Goal: Find specific page/section: Find specific page/section

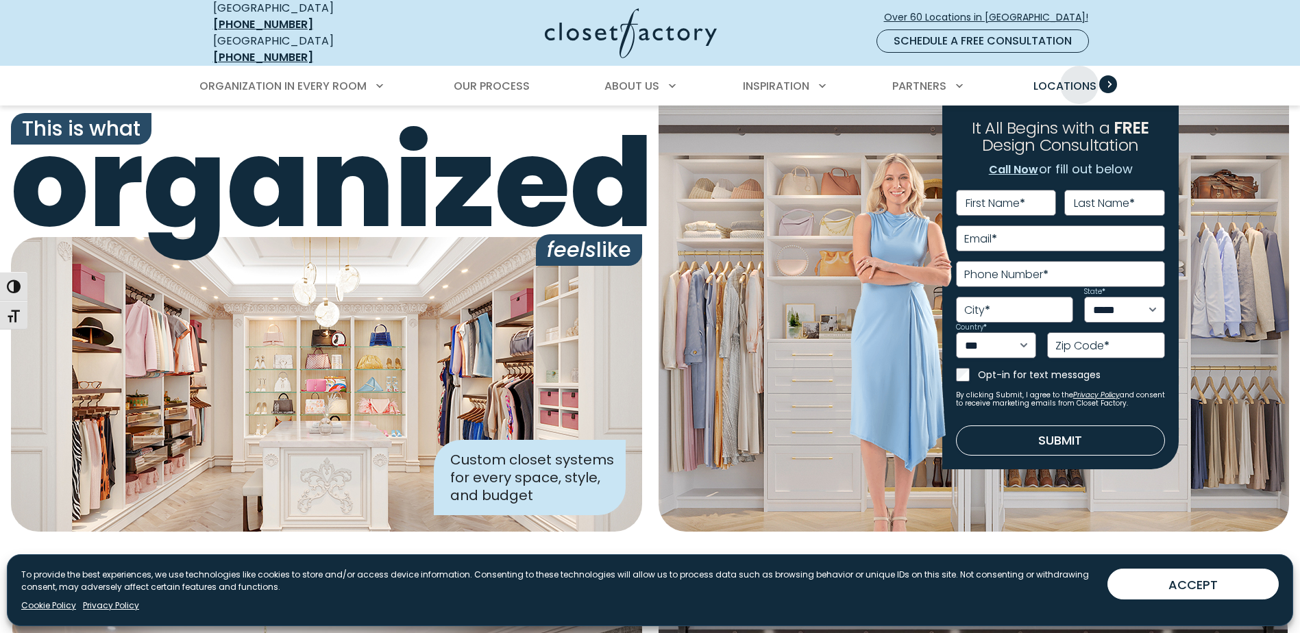
click at [1080, 78] on span "Locations" at bounding box center [1065, 86] width 63 height 16
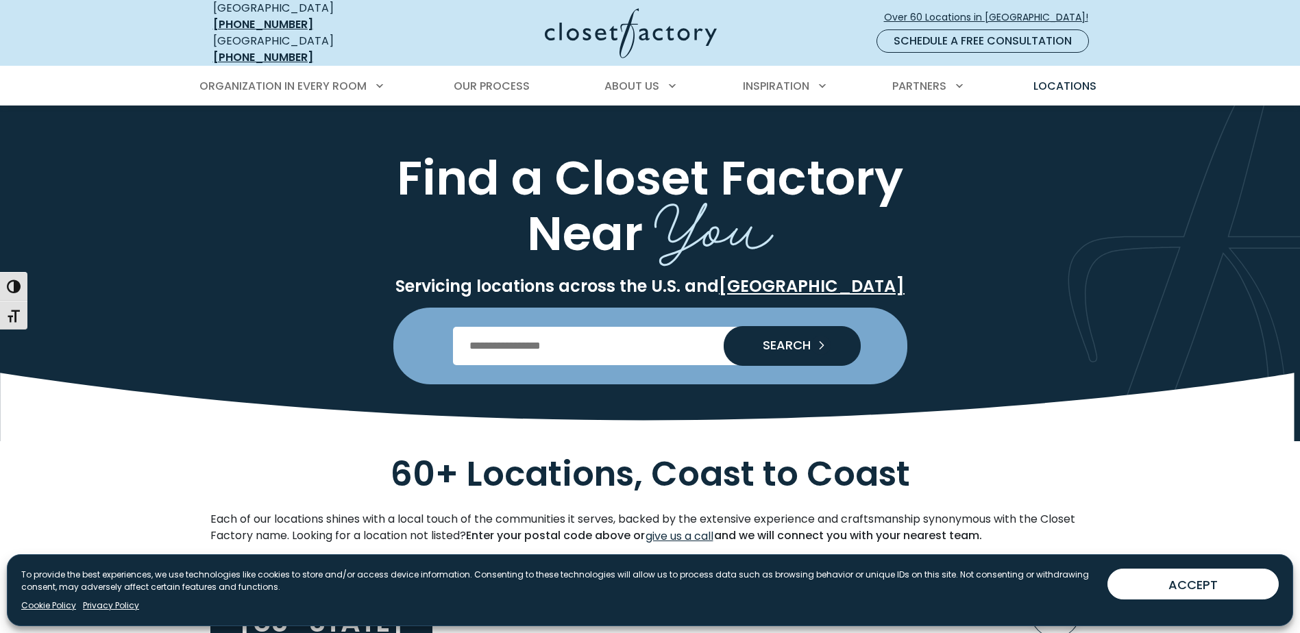
click at [605, 330] on input "Enter Postal Code" at bounding box center [650, 346] width 394 height 38
type input "*****"
click at [788, 339] on span "SEARCH" at bounding box center [781, 345] width 59 height 12
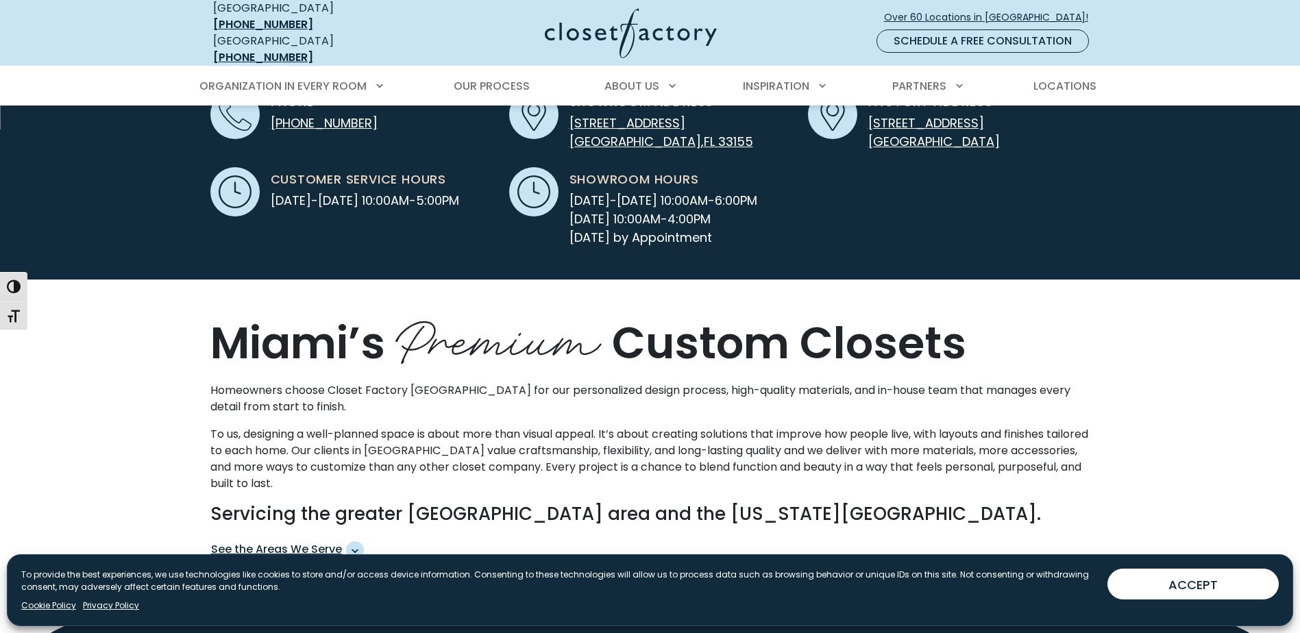
scroll to position [457, 0]
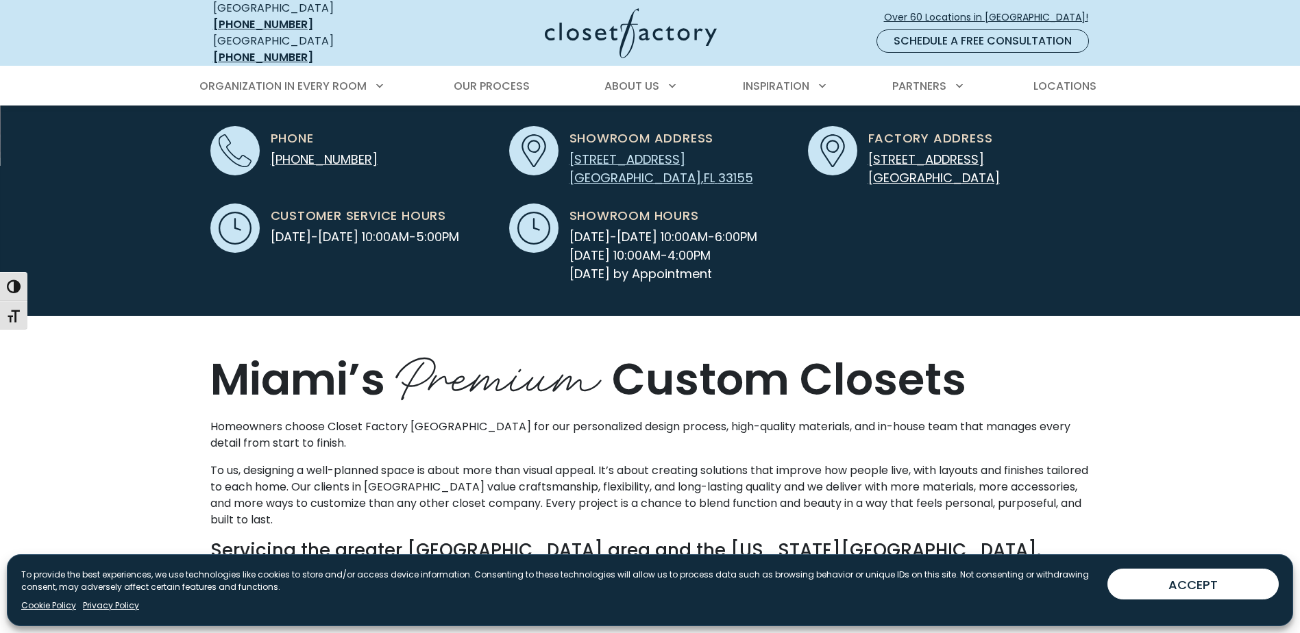
click at [603, 169] on span "[GEOGRAPHIC_DATA]" at bounding box center [636, 177] width 132 height 17
